Goal: Transaction & Acquisition: Book appointment/travel/reservation

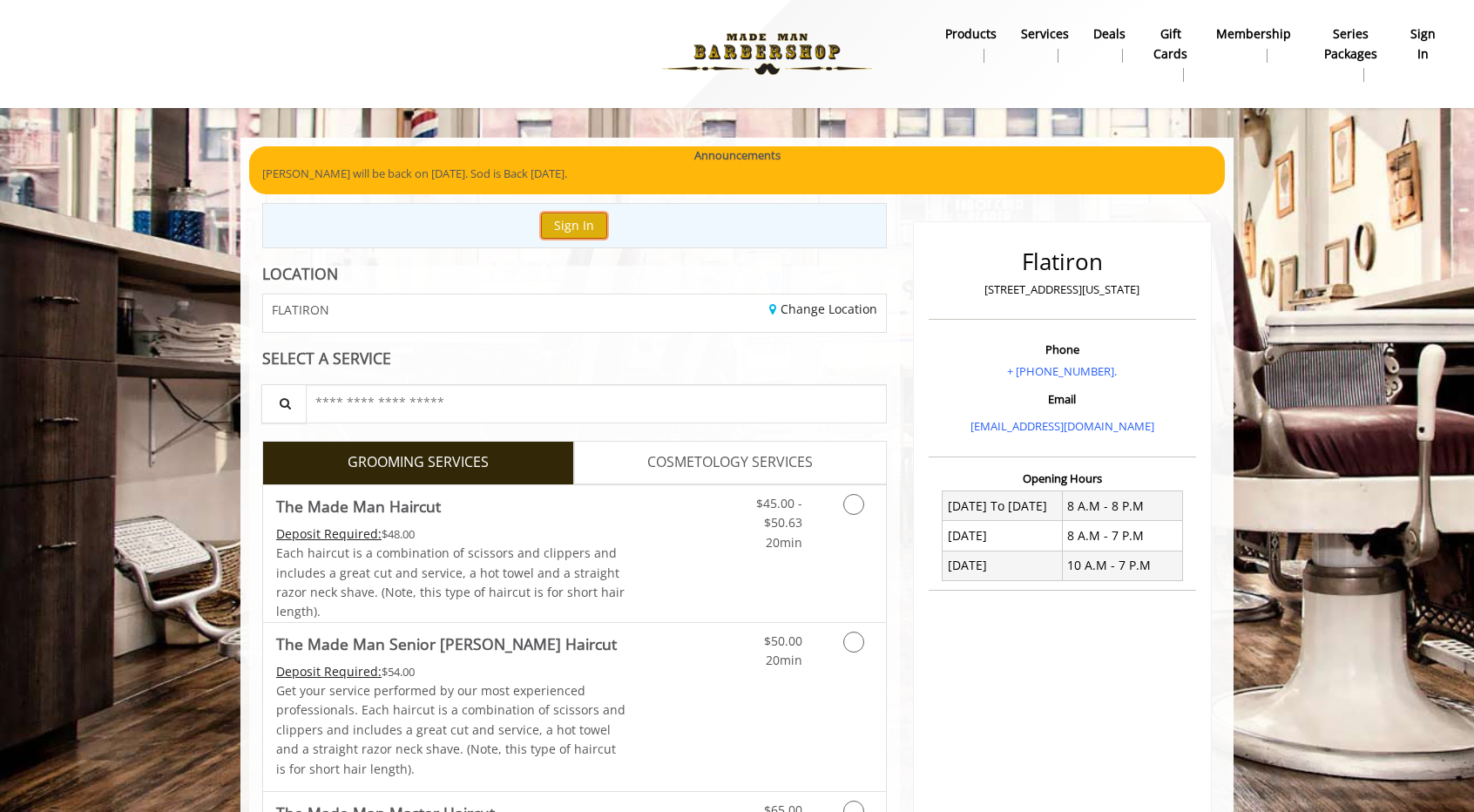
click at [586, 230] on button "Sign In" at bounding box center [573, 225] width 66 height 25
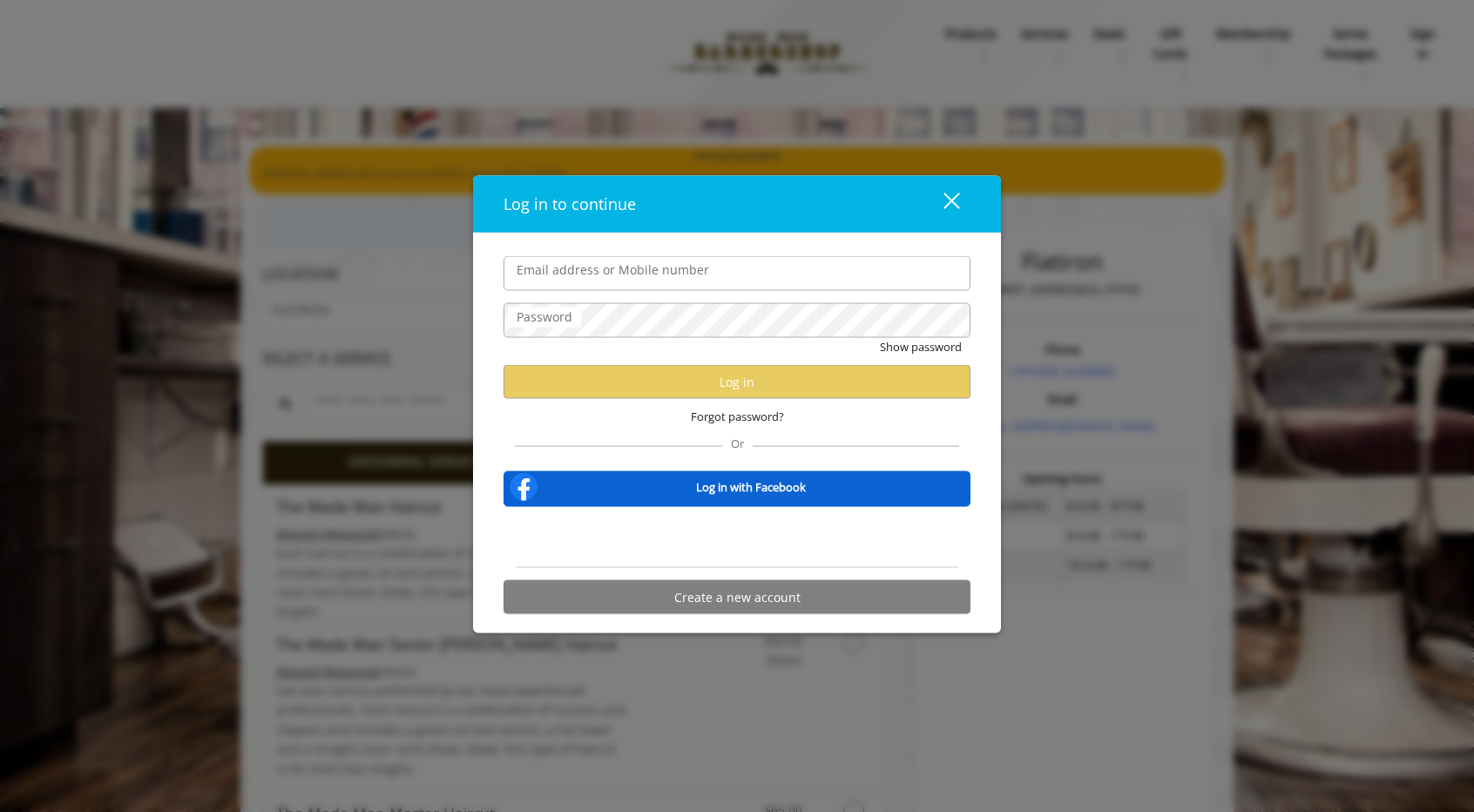
type input "**********"
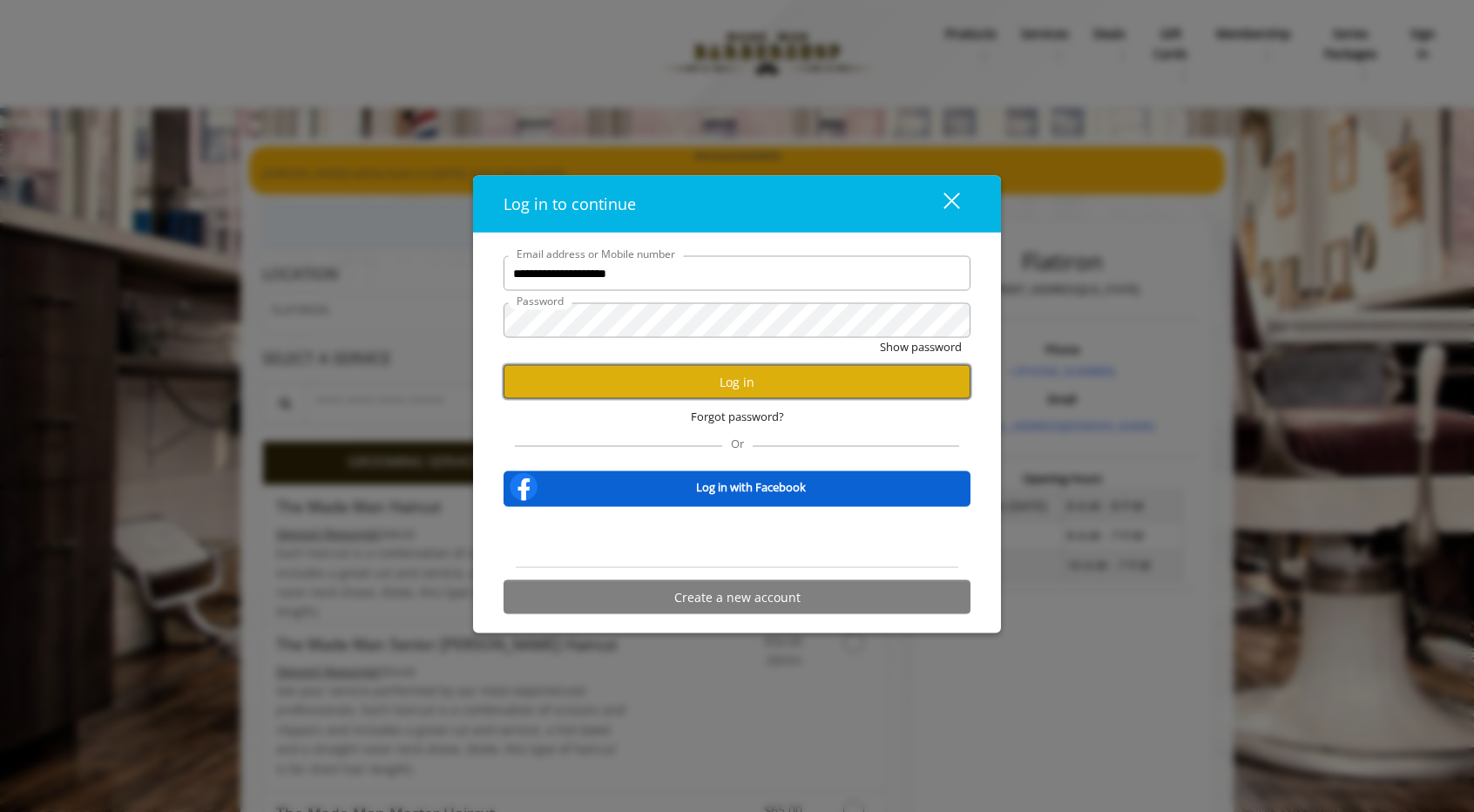
click at [715, 384] on button "Log in" at bounding box center [737, 382] width 467 height 34
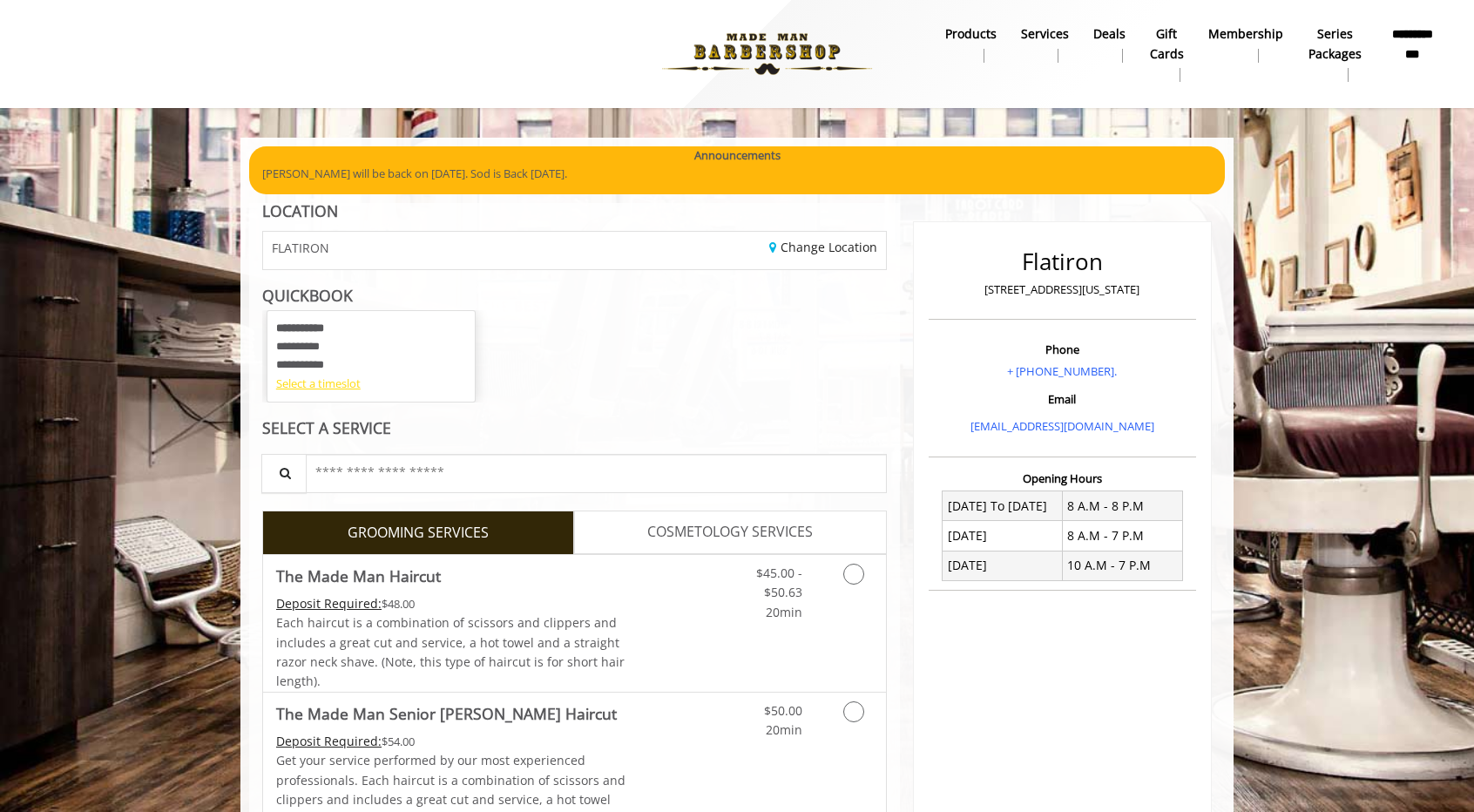
click at [341, 384] on div "Select a timeslot" at bounding box center [371, 384] width 190 height 19
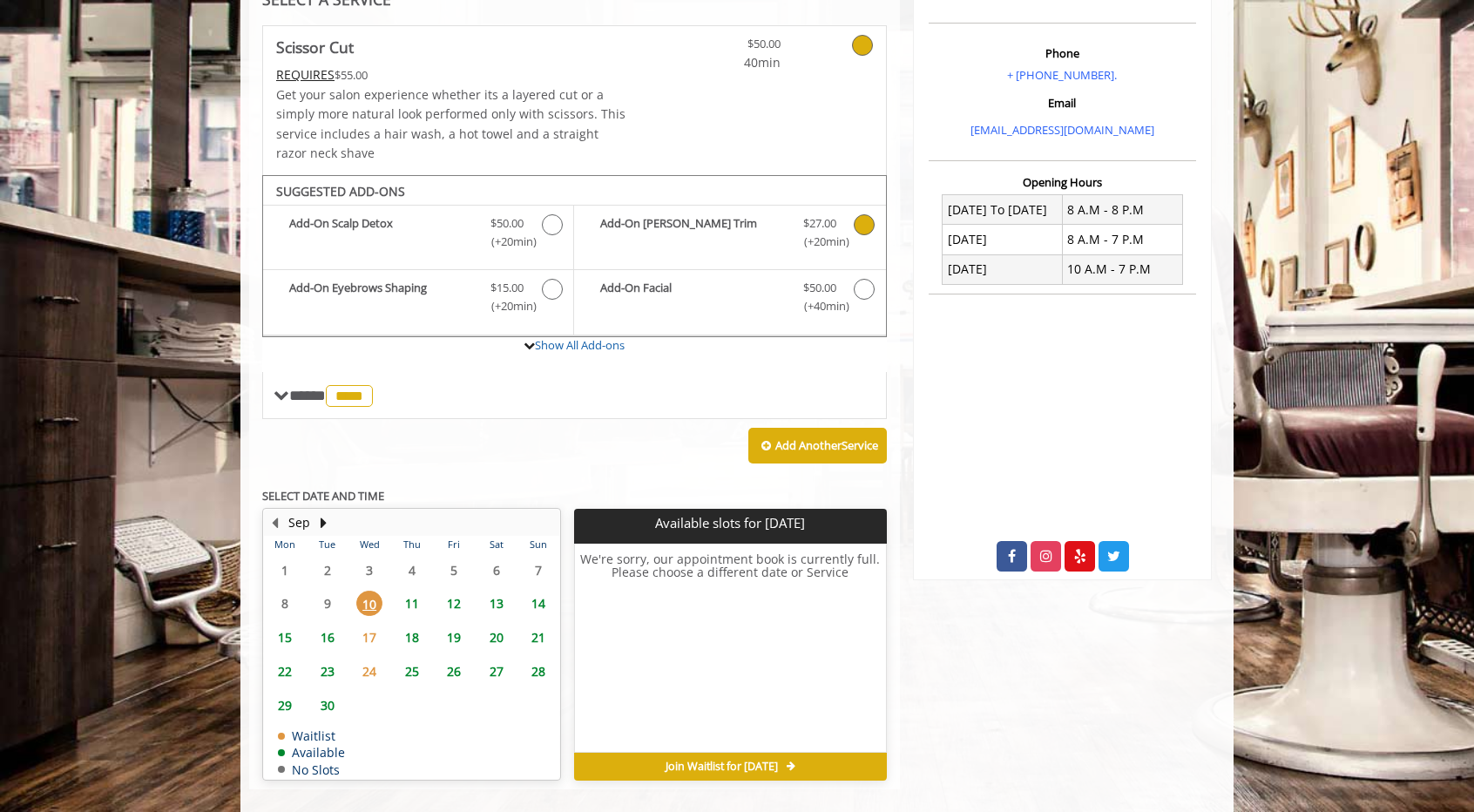
scroll to position [313, 0]
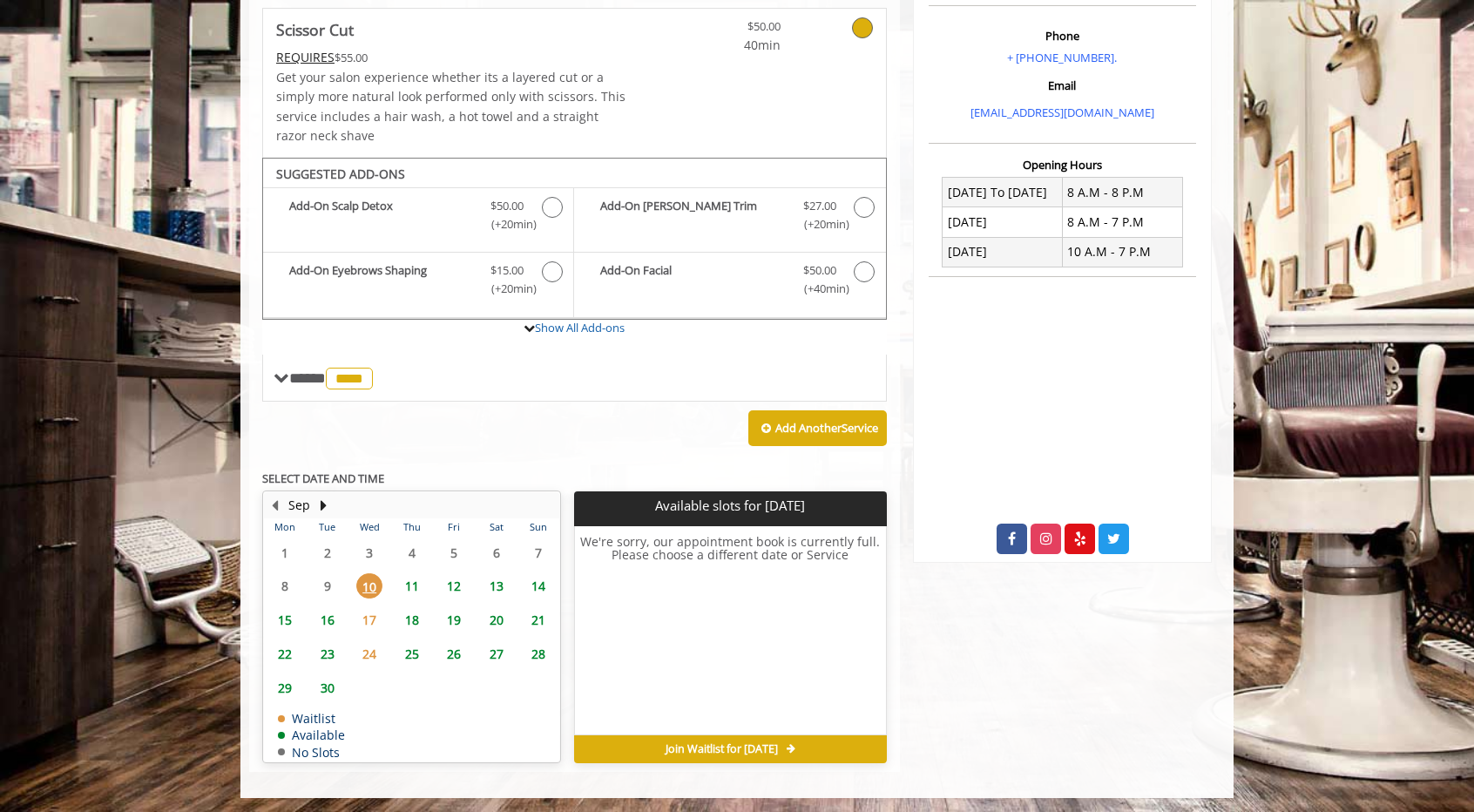
click at [411, 531] on span "11" at bounding box center [412, 585] width 26 height 25
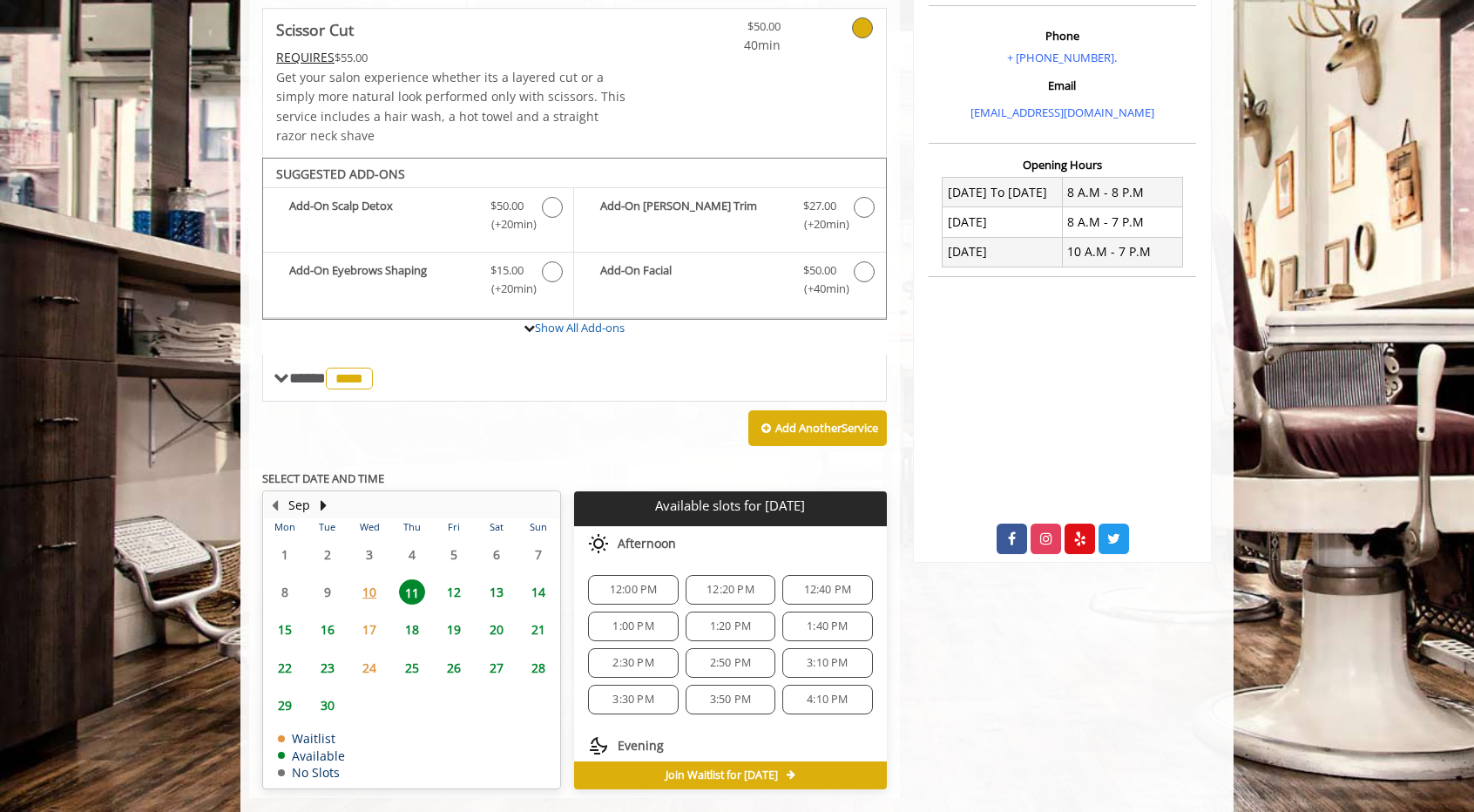
scroll to position [340, 0]
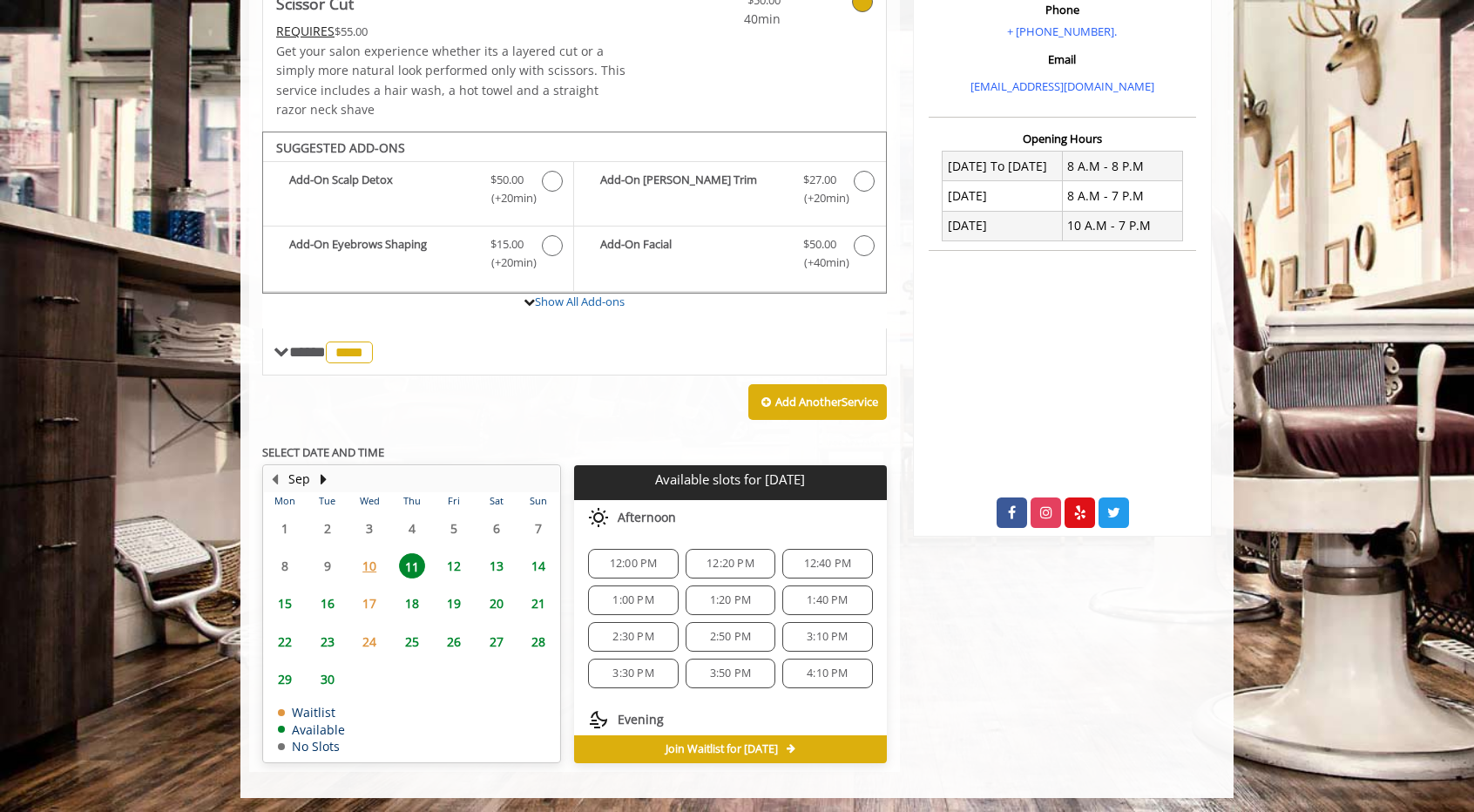
click at [369, 531] on span "10" at bounding box center [369, 565] width 26 height 25
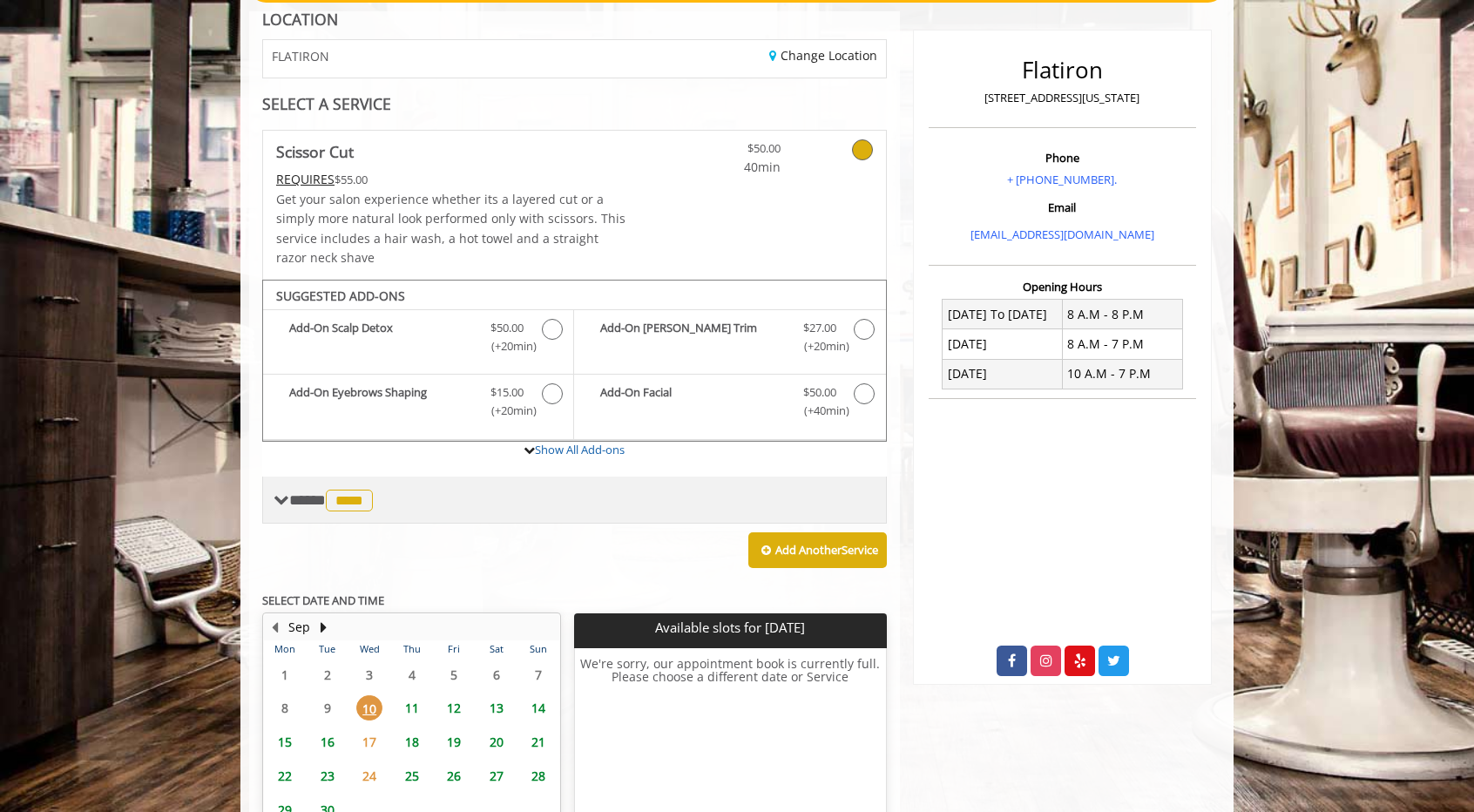
scroll to position [313, 0]
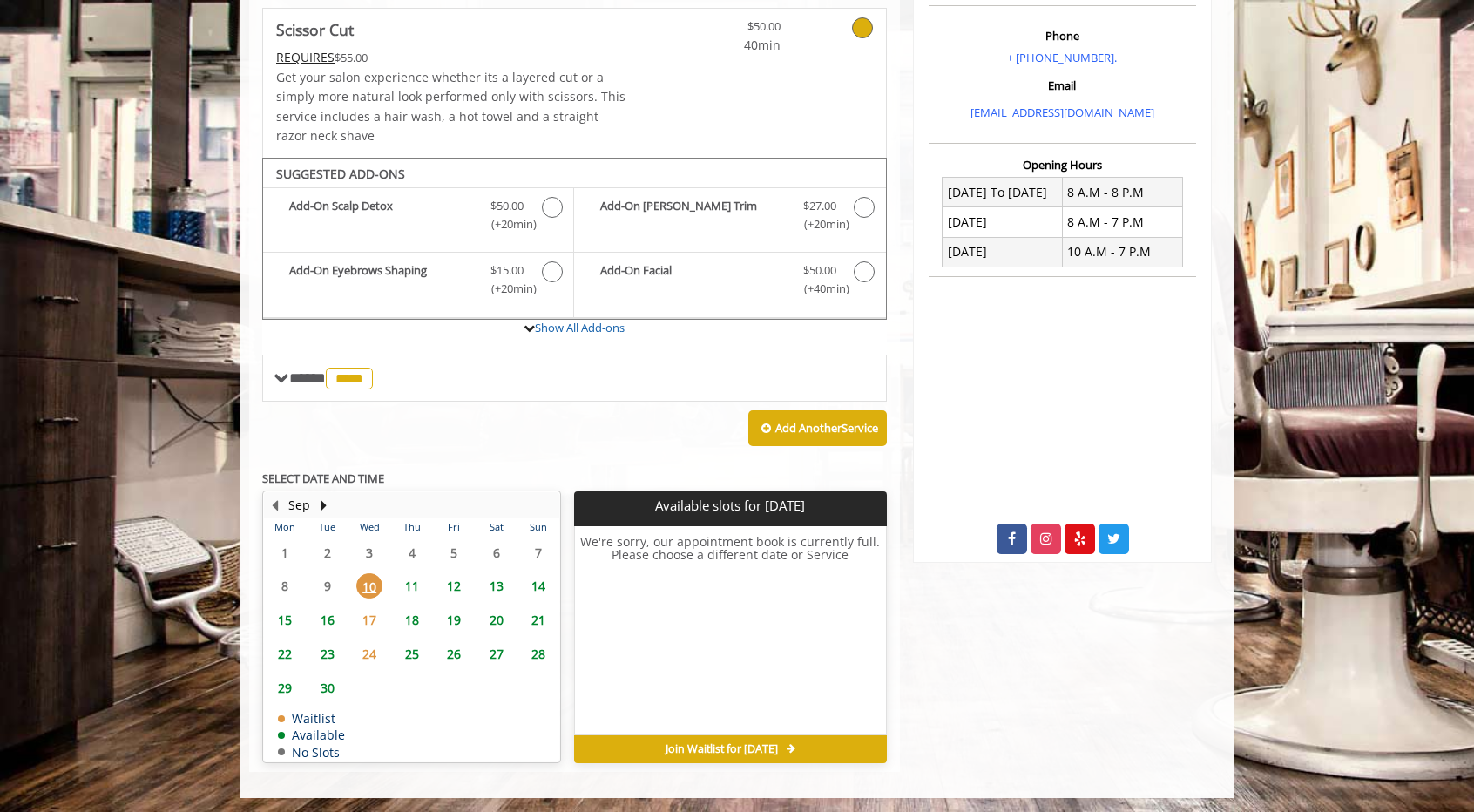
click at [413, 531] on span "11" at bounding box center [412, 585] width 26 height 25
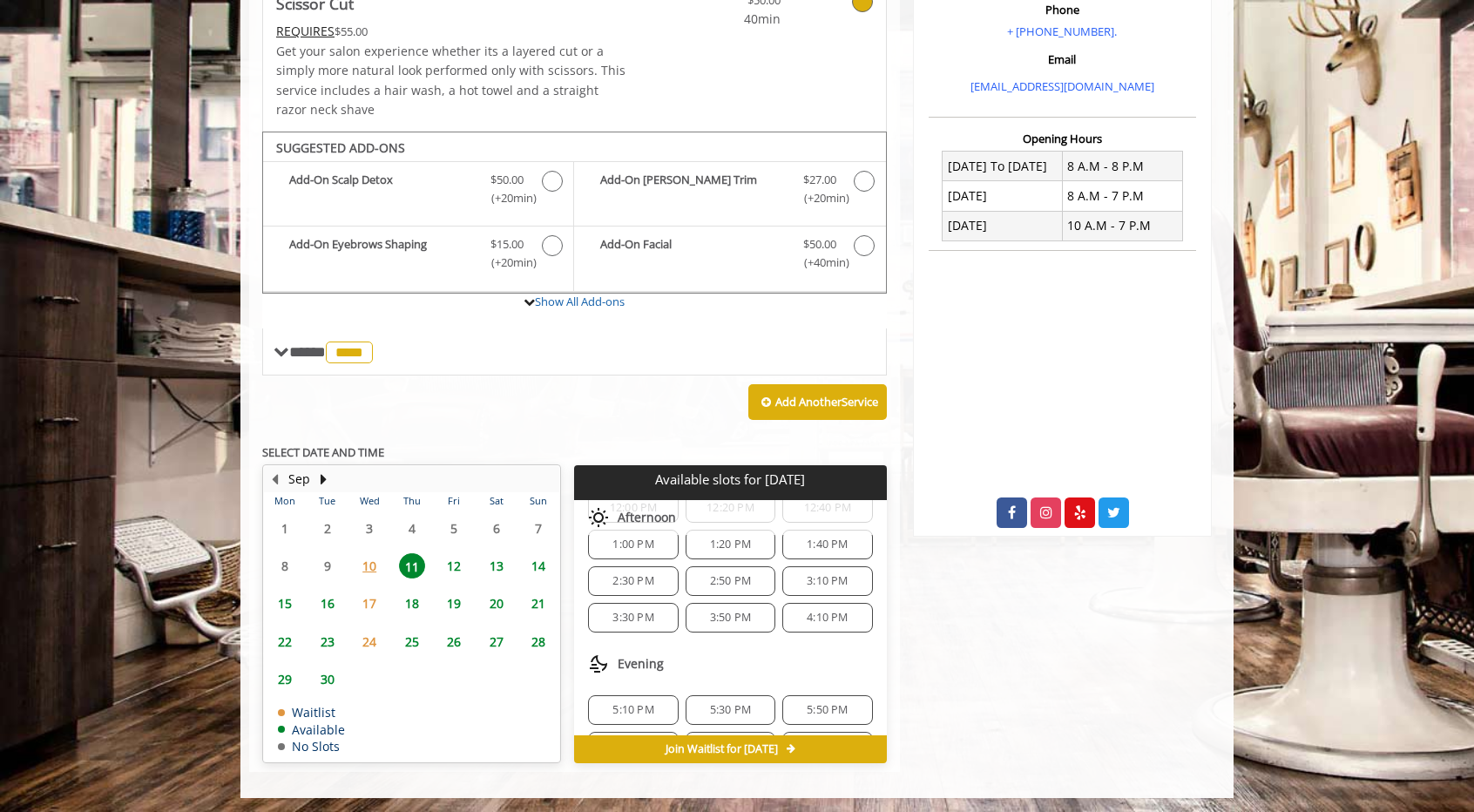
scroll to position [0, 0]
